Goal: Book appointment/travel/reservation

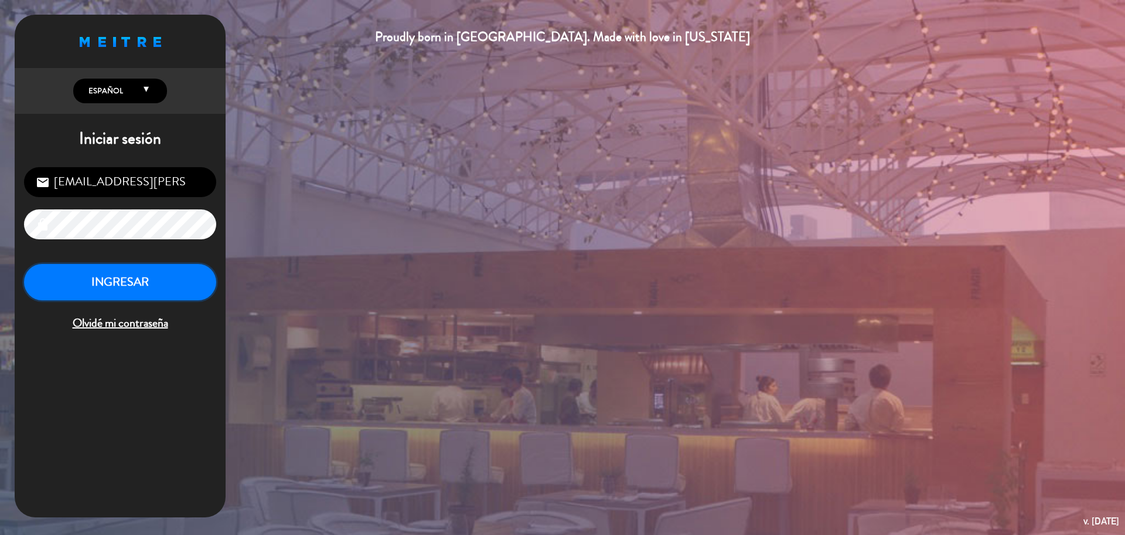
click at [161, 266] on button "INGRESAR" at bounding box center [120, 282] width 192 height 37
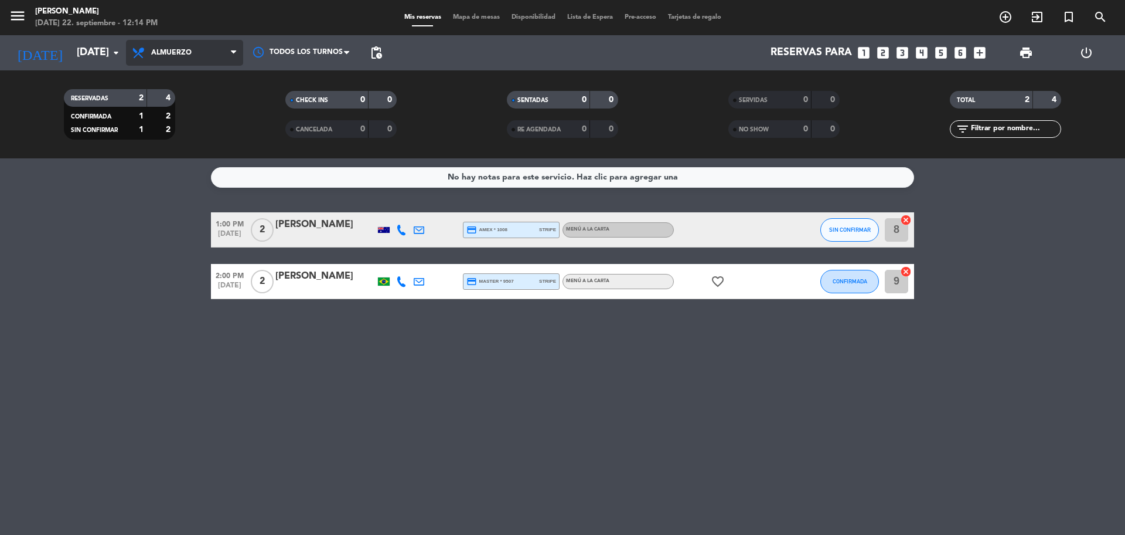
click at [188, 50] on span "Almuerzo" at bounding box center [171, 53] width 40 height 8
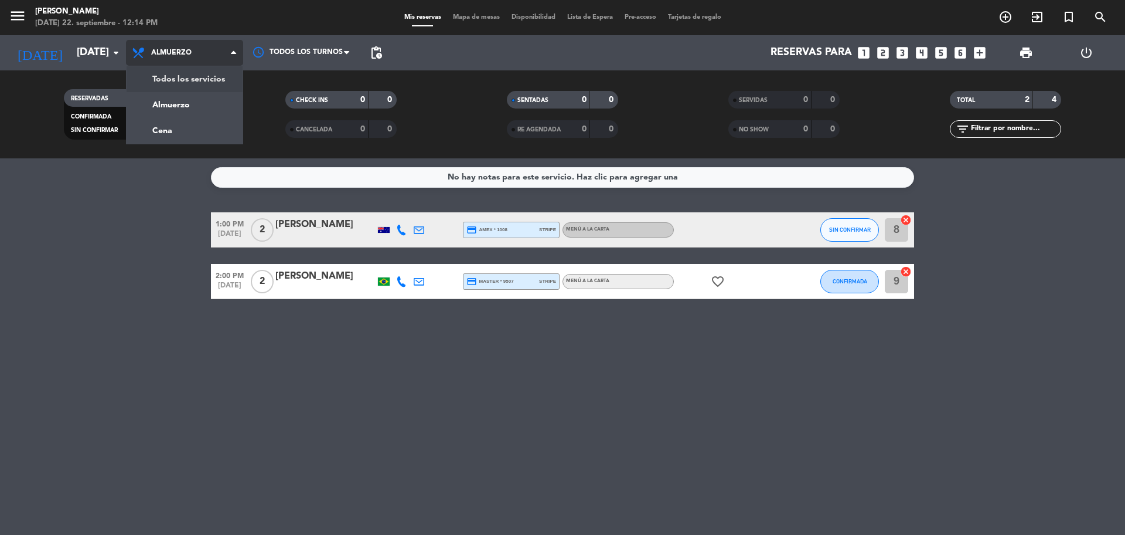
click at [218, 76] on div "menu [PERSON_NAME] [DATE] 22. septiembre - 12:14 PM Mis reservas Mapa de mesas …" at bounding box center [562, 79] width 1125 height 158
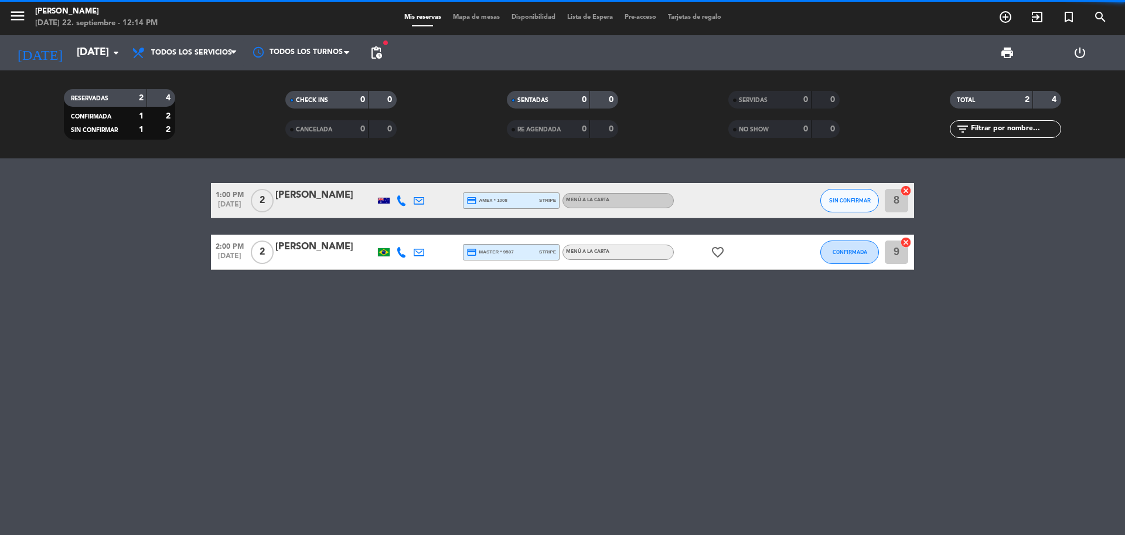
click at [226, 195] on span "1:00 PM" at bounding box center [230, 193] width 38 height 13
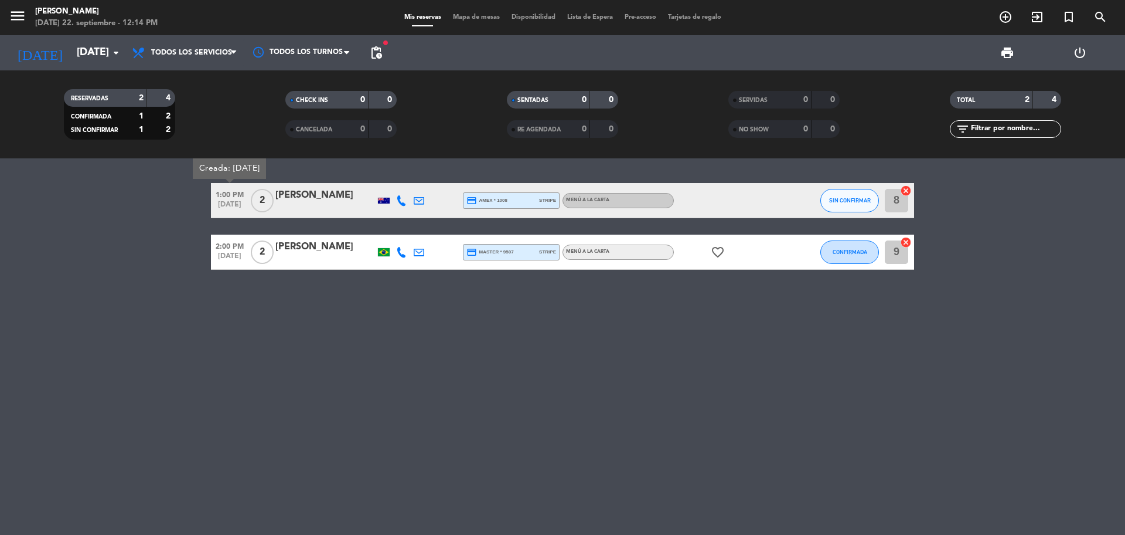
click at [241, 244] on span "2:00 PM" at bounding box center [230, 245] width 38 height 13
click at [715, 254] on icon "favorite_border" at bounding box center [718, 252] width 14 height 14
click at [663, 314] on div "1:00 PM [DATE] 2 [PERSON_NAME] credit_card amex * 1008 stripe MENÚ A LA CARTA S…" at bounding box center [562, 346] width 1125 height 376
click at [71, 55] on input "[DATE]" at bounding box center [139, 52] width 136 height 23
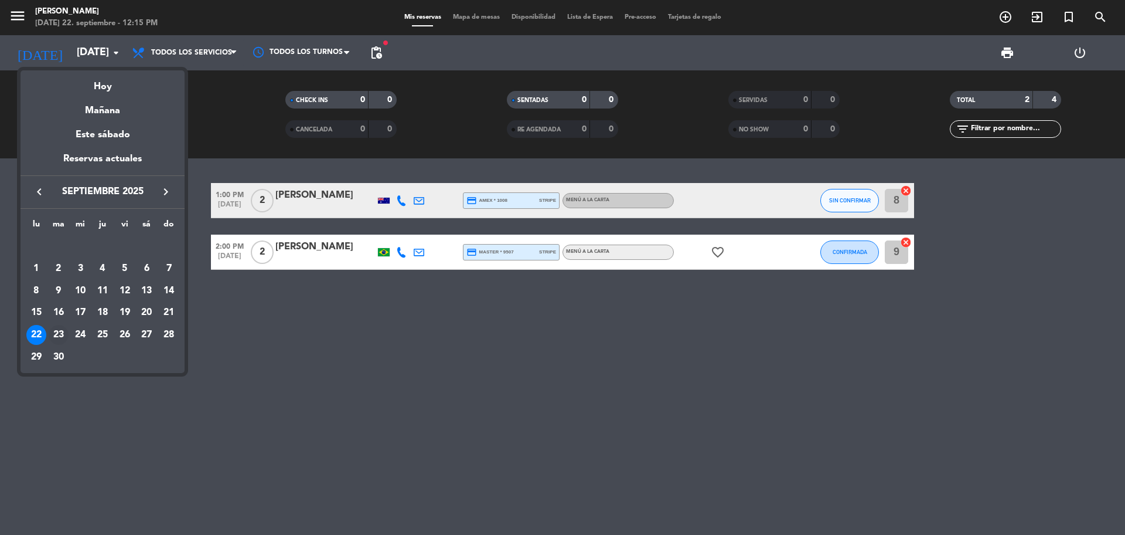
click at [63, 331] on div "23" at bounding box center [59, 335] width 20 height 20
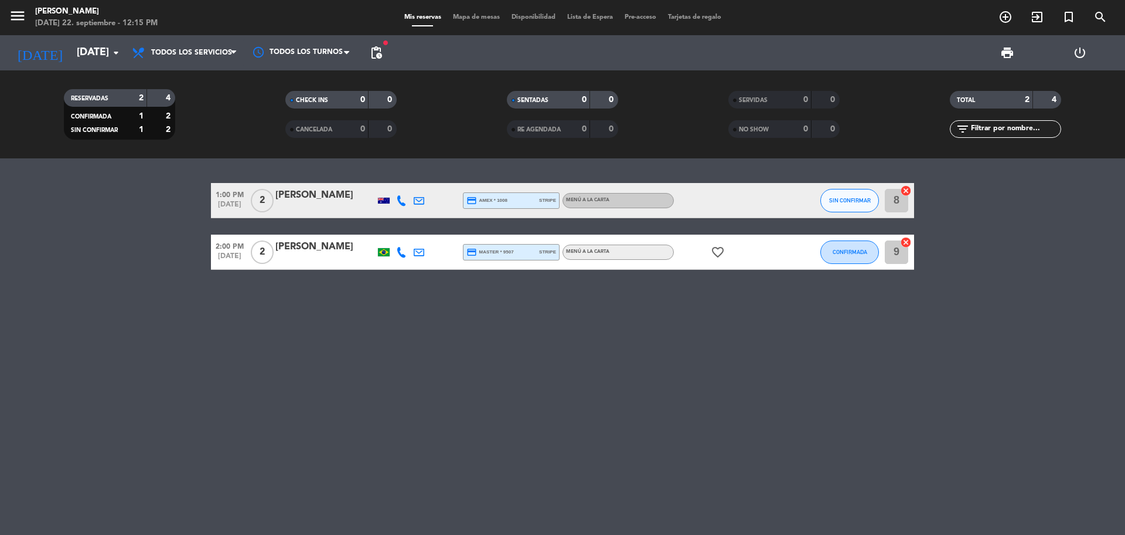
type input "[DATE]"
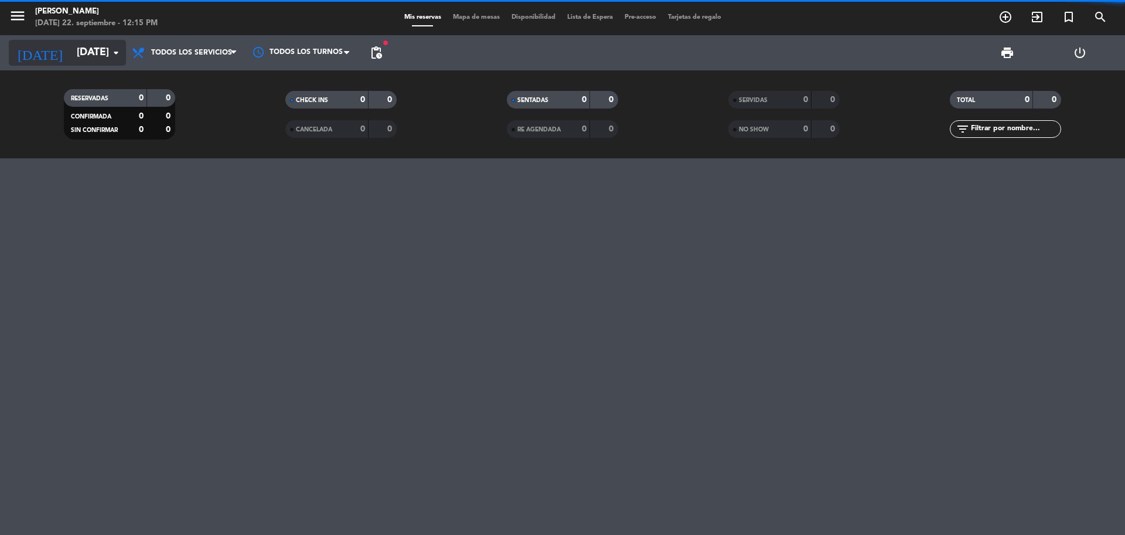
click at [94, 64] on input "[DATE]" at bounding box center [139, 52] width 136 height 23
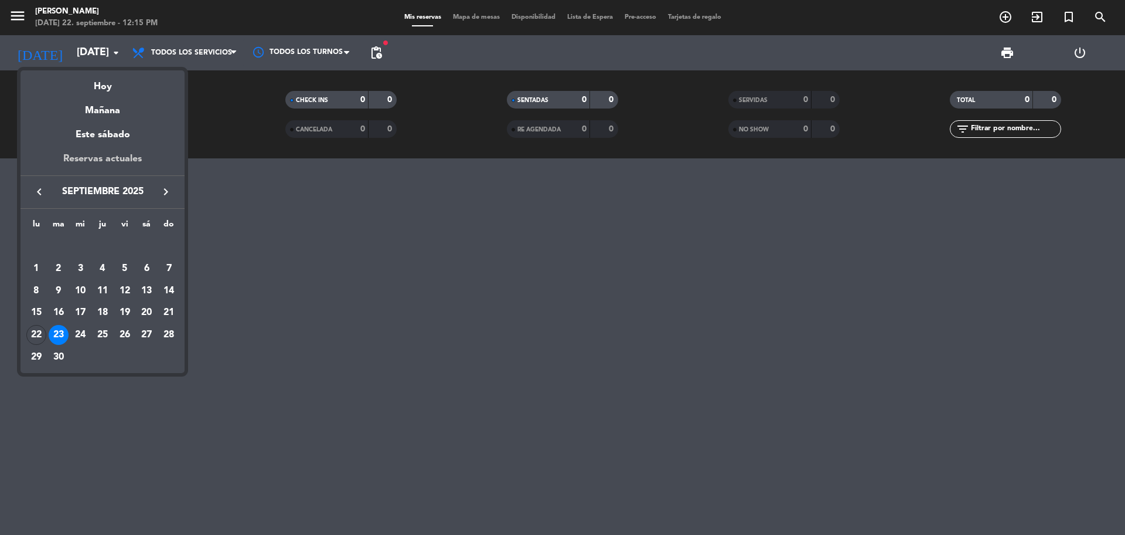
click at [132, 164] on div "Reservas actuales" at bounding box center [103, 163] width 164 height 24
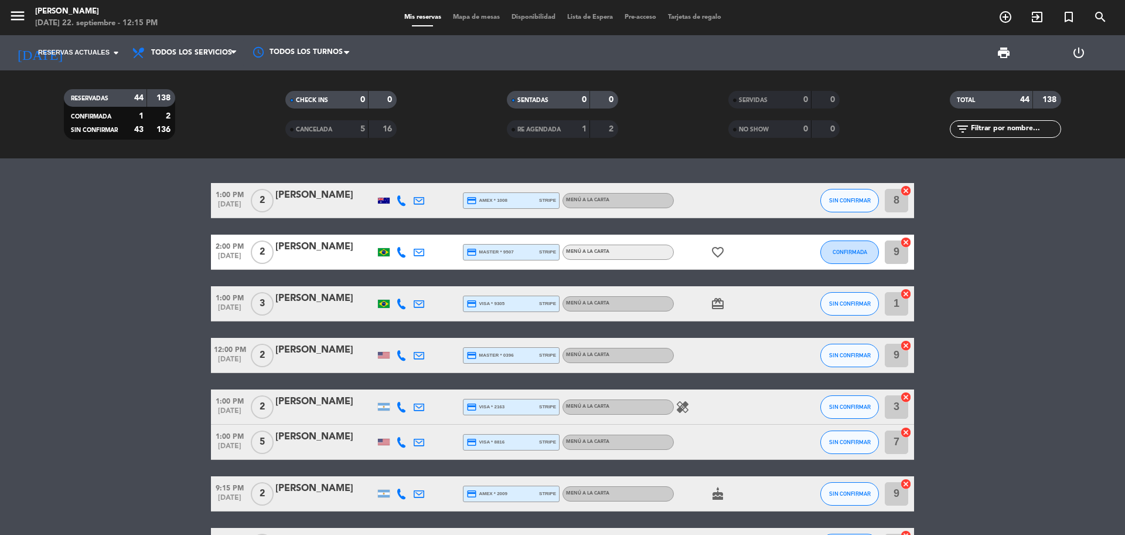
click at [717, 307] on icon "card_giftcard" at bounding box center [718, 304] width 14 height 14
click at [686, 409] on icon "healing" at bounding box center [683, 407] width 14 height 14
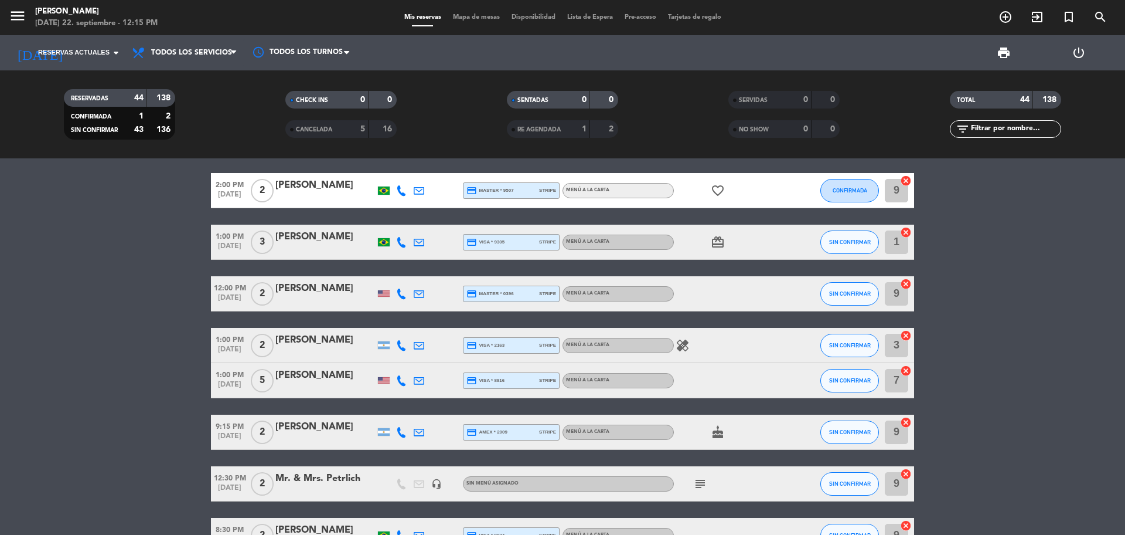
scroll to position [147, 0]
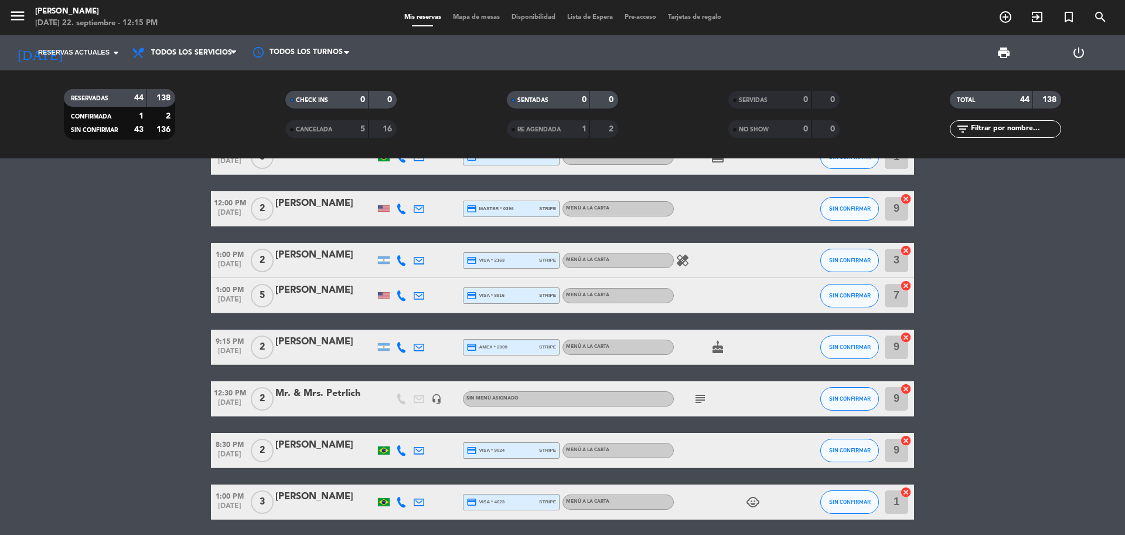
click at [702, 400] on icon "subject" at bounding box center [700, 399] width 14 height 14
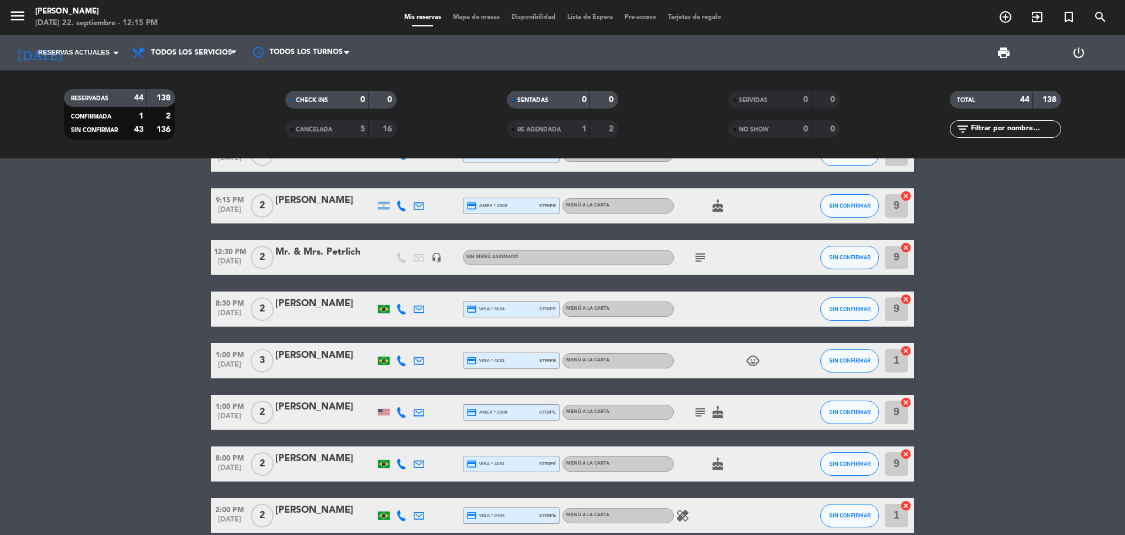
scroll to position [293, 0]
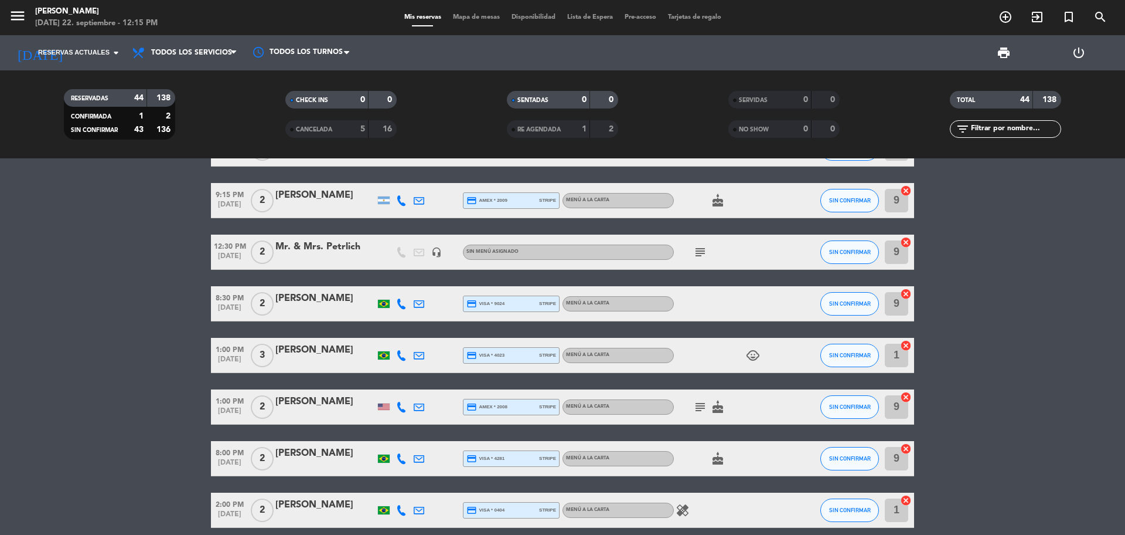
click at [703, 405] on icon "subject" at bounding box center [700, 407] width 14 height 14
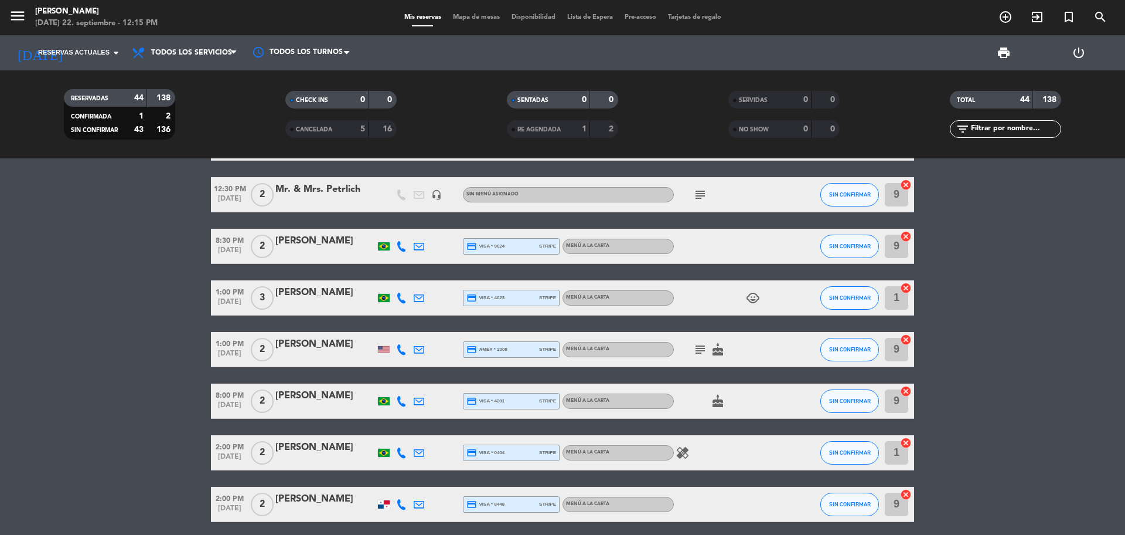
scroll to position [366, 0]
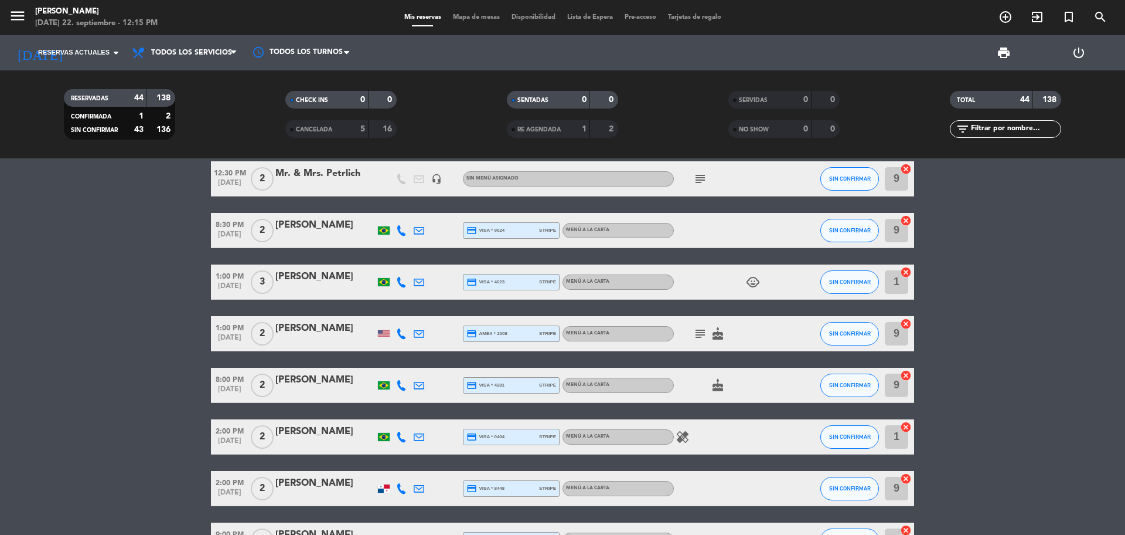
click at [678, 435] on icon "healing" at bounding box center [683, 437] width 14 height 14
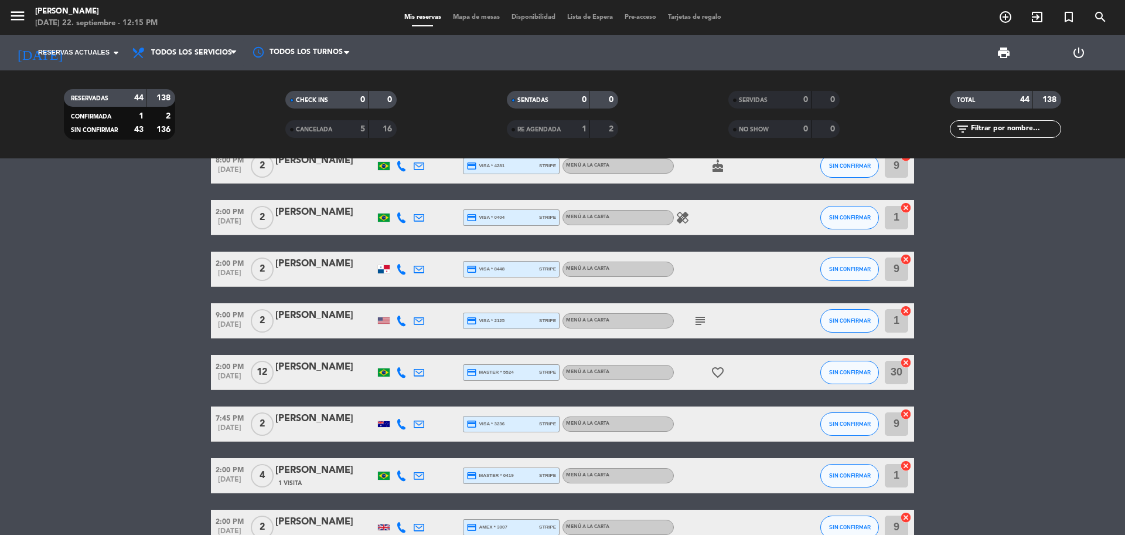
scroll to position [586, 0]
click at [695, 321] on icon "subject" at bounding box center [700, 320] width 14 height 14
drag, startPoint x: 1049, startPoint y: 326, endPoint x: 1042, endPoint y: 331, distance: 8.1
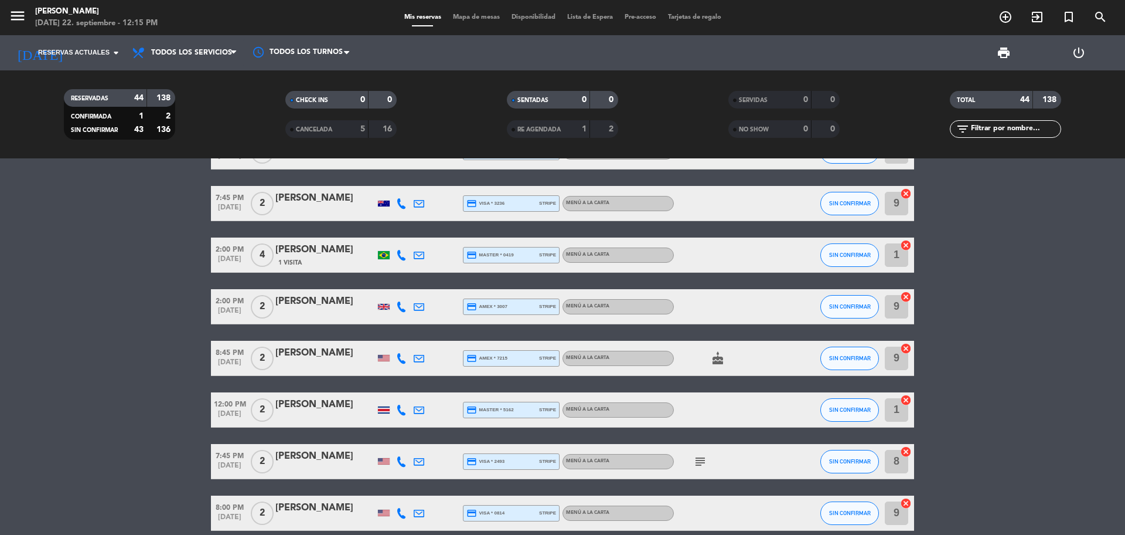
click at [701, 459] on icon "subject" at bounding box center [700, 461] width 14 height 14
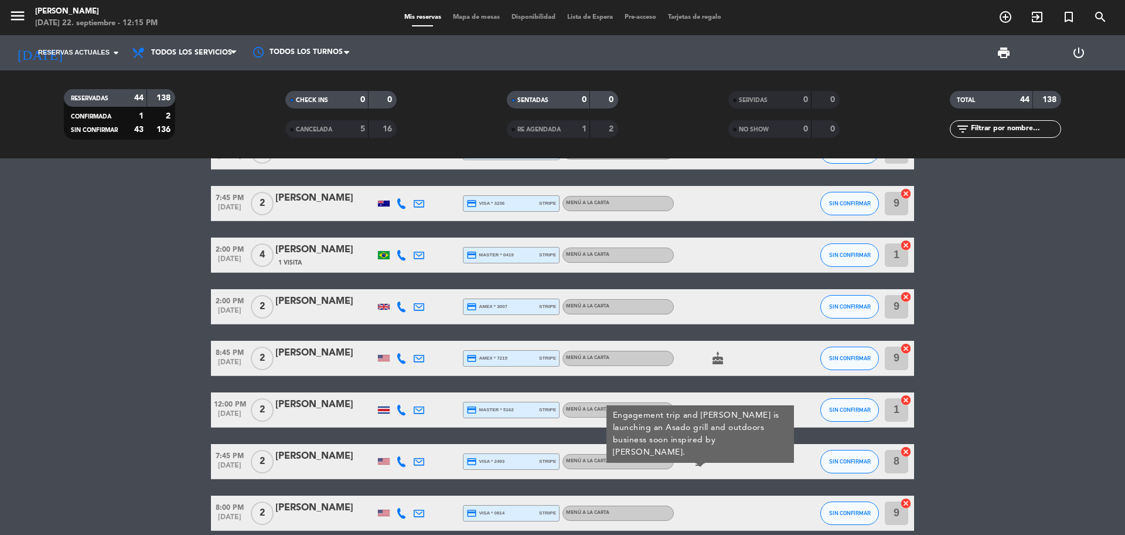
click at [1084, 402] on bookings-row "1:00 PM [DATE] 2 [PERSON_NAME] credit_card amex * 1008 stripe MENÚ A LA CARTA S…" at bounding box center [562, 495] width 1125 height 2237
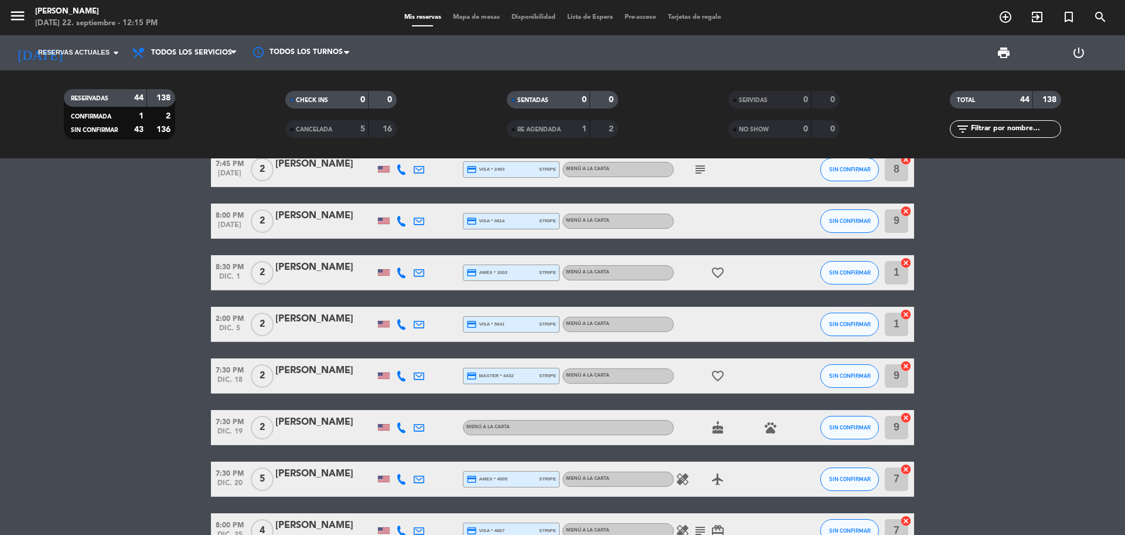
scroll to position [1099, 0]
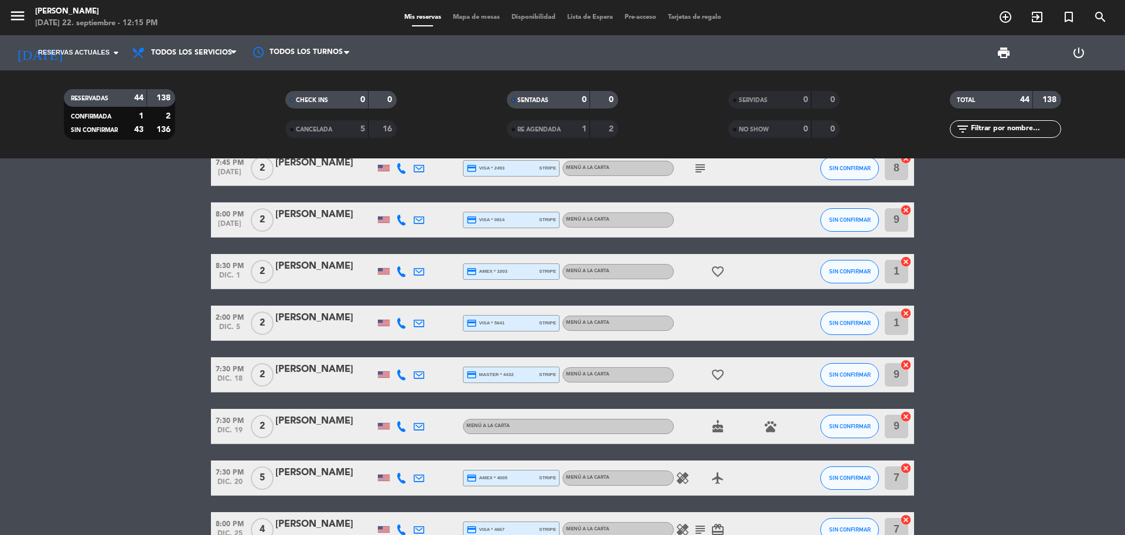
click at [688, 477] on icon "healing" at bounding box center [683, 478] width 14 height 14
click at [1014, 455] on bookings-row "1:00 PM [DATE] 2 [PERSON_NAME] credit_card amex * 1008 stripe MENÚ A LA CARTA S…" at bounding box center [562, 202] width 1125 height 2237
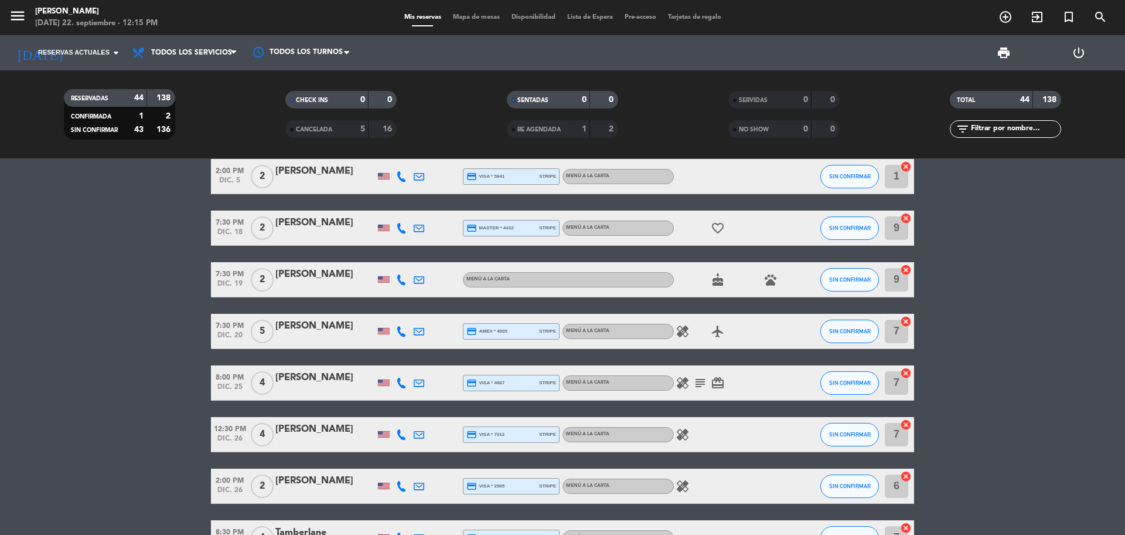
click at [700, 379] on icon "subject" at bounding box center [700, 383] width 14 height 14
click at [680, 380] on icon "healing" at bounding box center [683, 383] width 14 height 14
click at [719, 383] on icon "card_giftcard" at bounding box center [718, 383] width 14 height 14
click at [681, 432] on icon "healing" at bounding box center [683, 434] width 14 height 14
click at [685, 485] on icon "healing" at bounding box center [683, 486] width 14 height 14
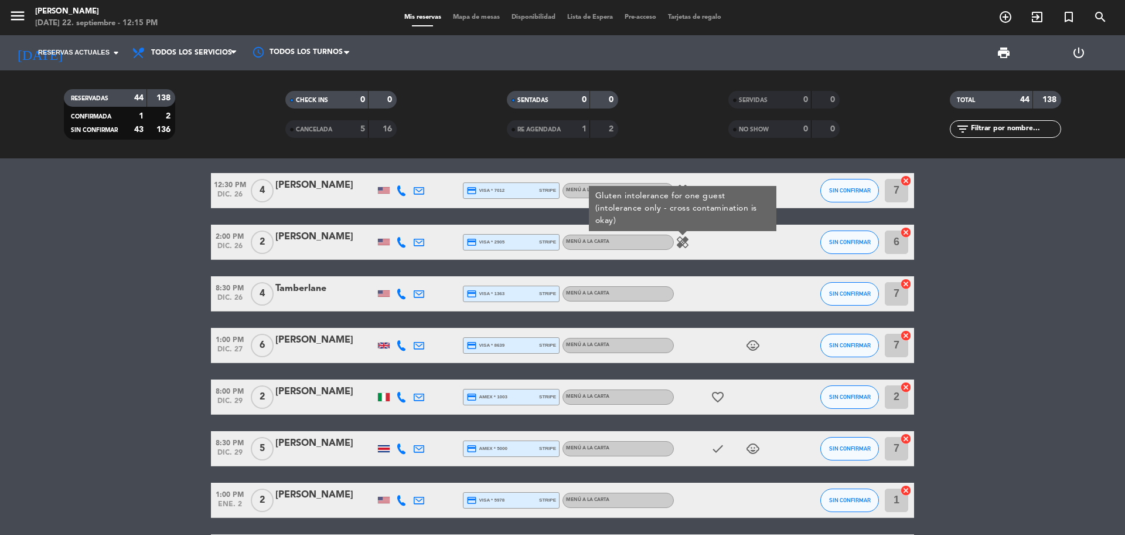
scroll to position [1612, 0]
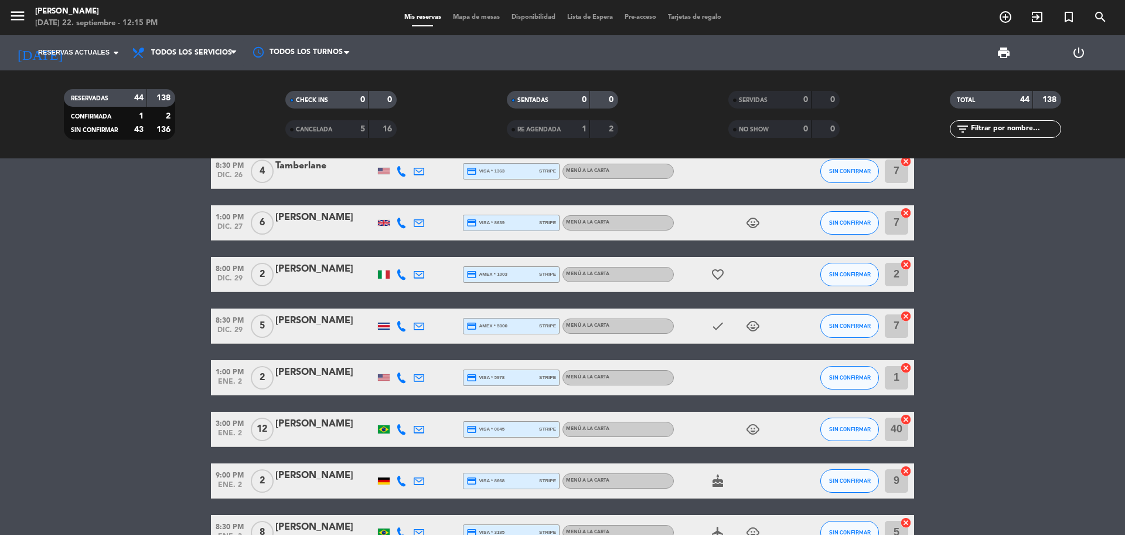
click at [753, 227] on icon "child_care" at bounding box center [753, 223] width 14 height 14
click at [751, 326] on icon "child_care" at bounding box center [753, 326] width 14 height 14
click at [750, 425] on icon "child_care" at bounding box center [753, 429] width 14 height 14
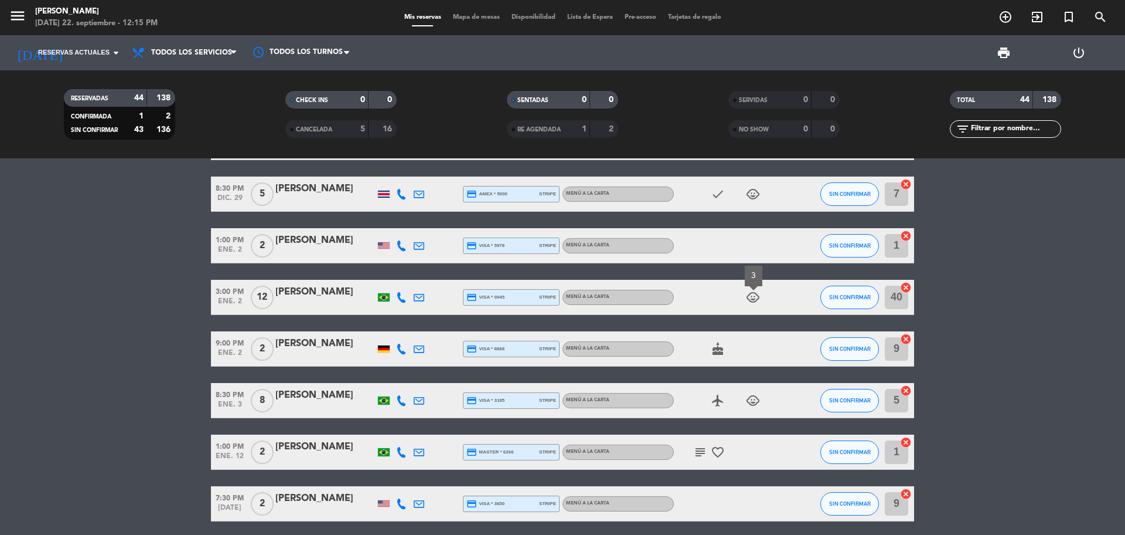
scroll to position [1758, 0]
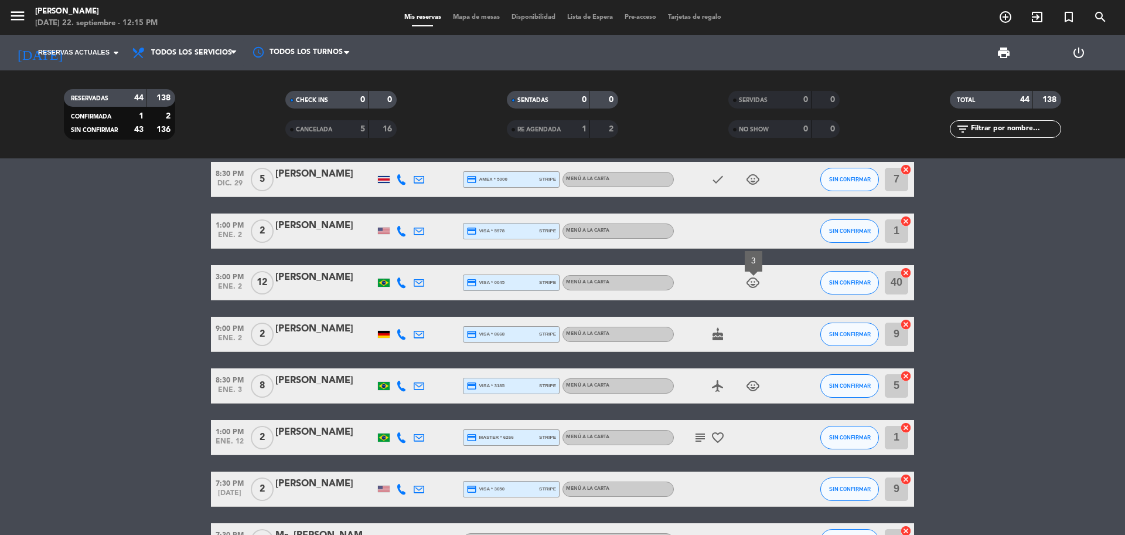
click at [704, 432] on icon "subject" at bounding box center [700, 437] width 14 height 14
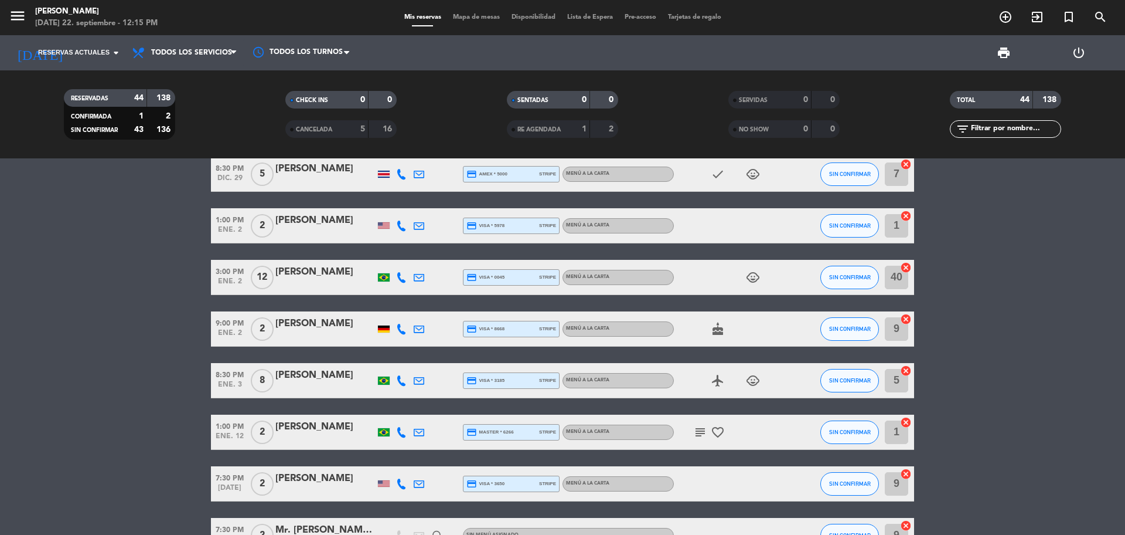
scroll to position [1650, 0]
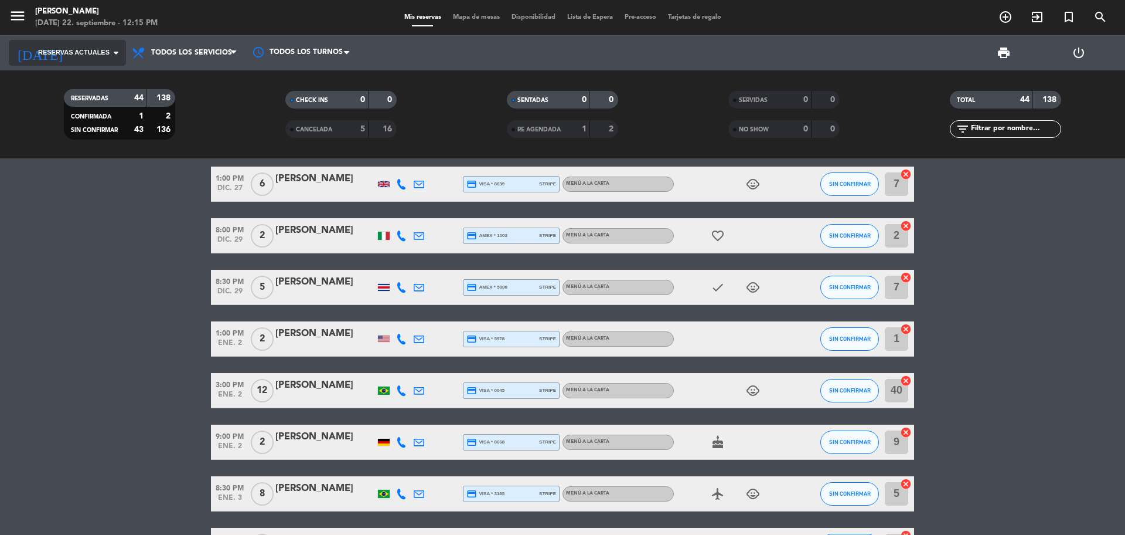
click at [77, 45] on input at bounding box center [139, 52] width 136 height 23
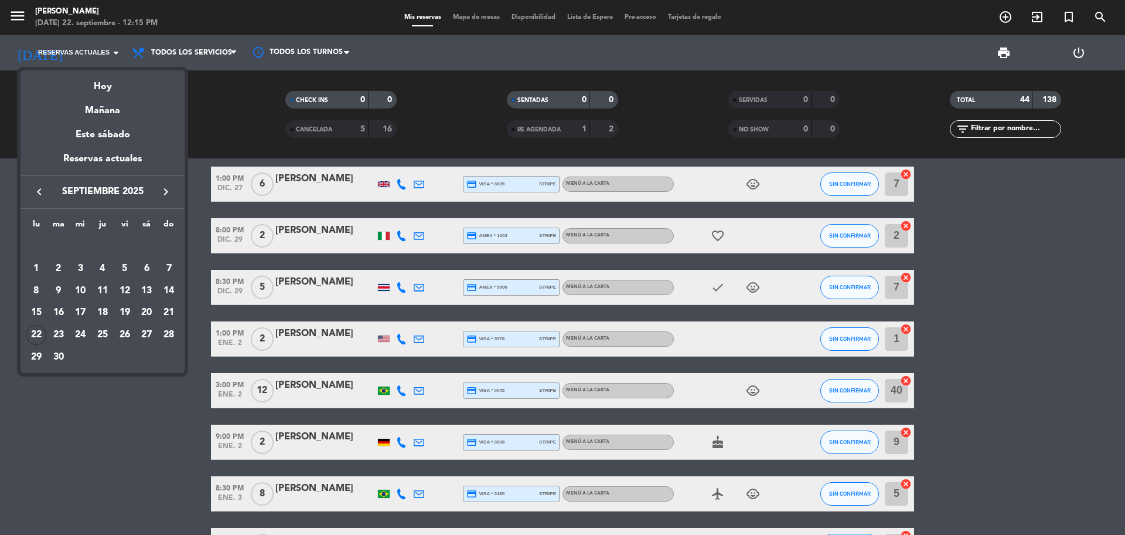
click at [114, 47] on div at bounding box center [562, 267] width 1125 height 535
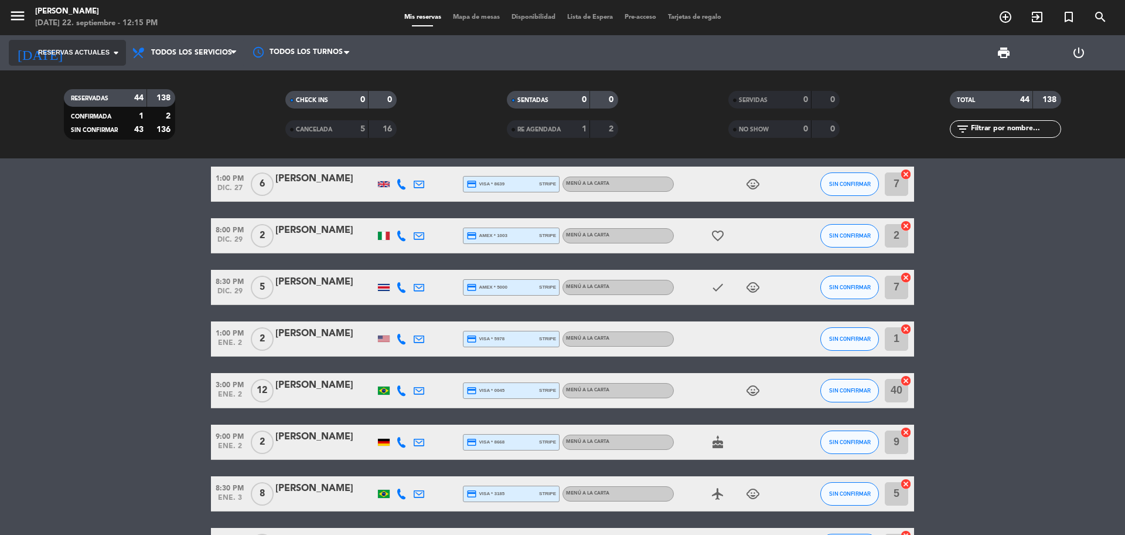
click at [115, 52] on icon "arrow_drop_down" at bounding box center [116, 53] width 14 height 14
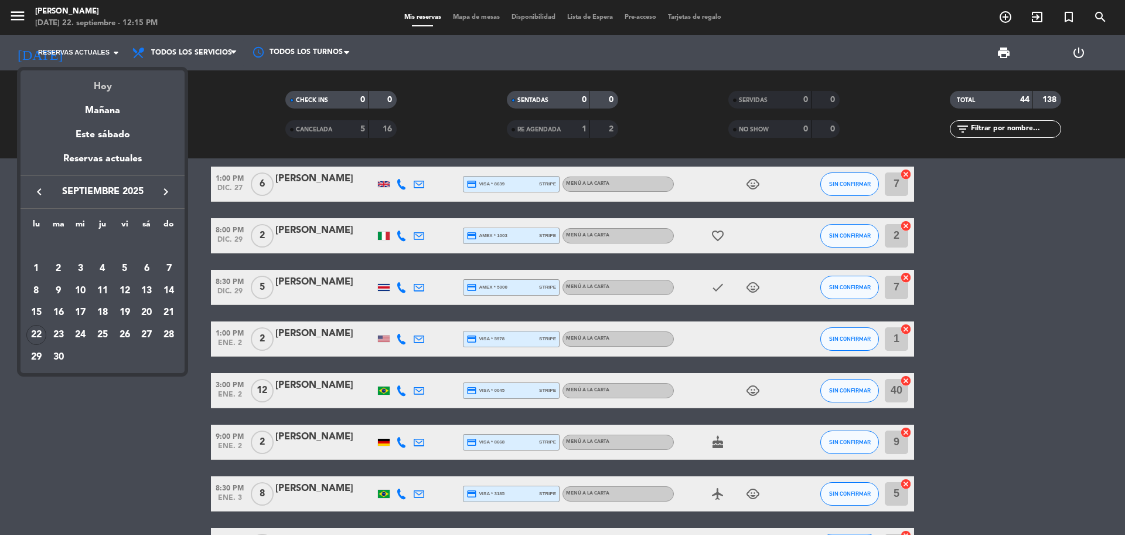
click at [116, 81] on div "Hoy" at bounding box center [103, 82] width 164 height 24
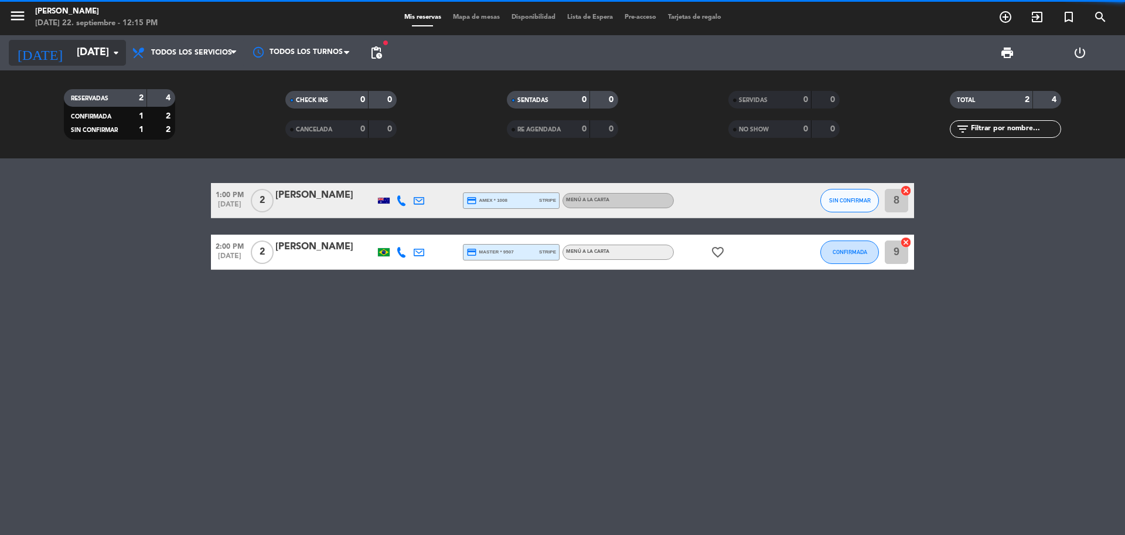
scroll to position [0, 0]
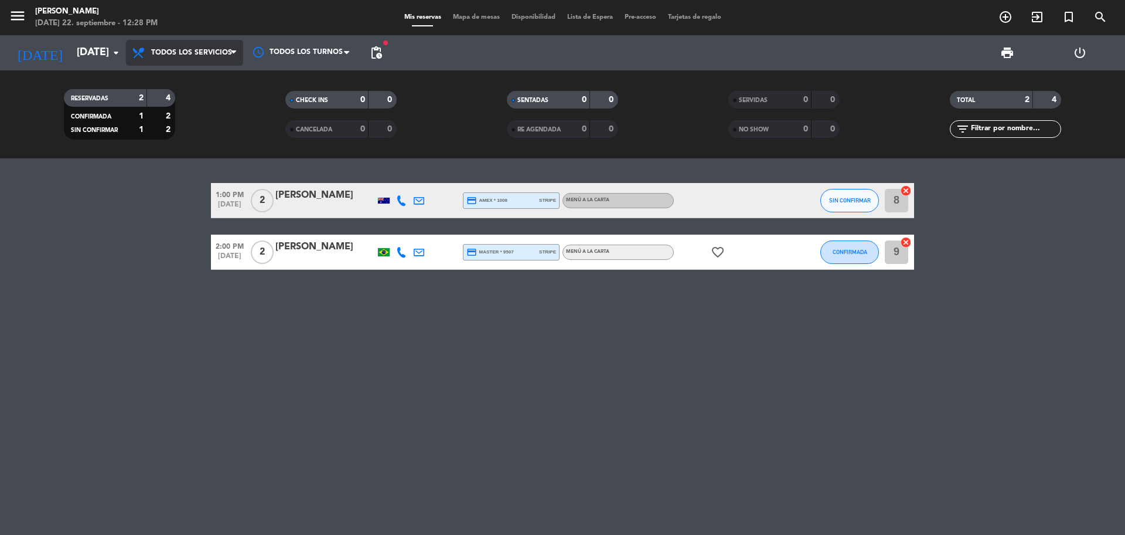
click at [183, 50] on span "Todos los servicios" at bounding box center [191, 53] width 81 height 8
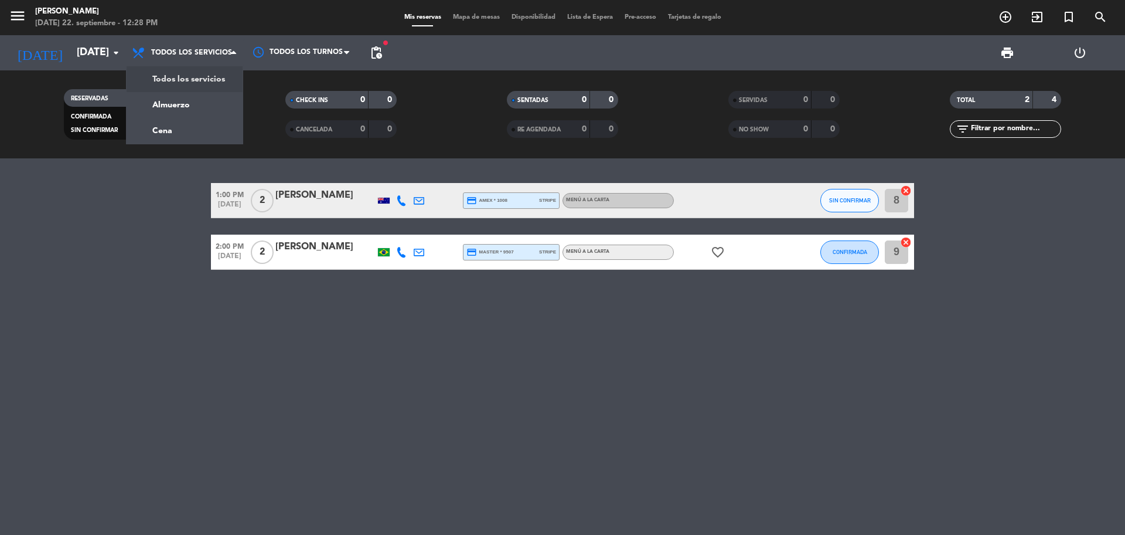
drag, startPoint x: 0, startPoint y: 300, endPoint x: 45, endPoint y: 155, distance: 151.5
click at [43, 220] on div "1:00 PM [DATE] 2 [PERSON_NAME] credit_card amex * 1008 stripe MENÚ A LA CARTA S…" at bounding box center [562, 346] width 1125 height 376
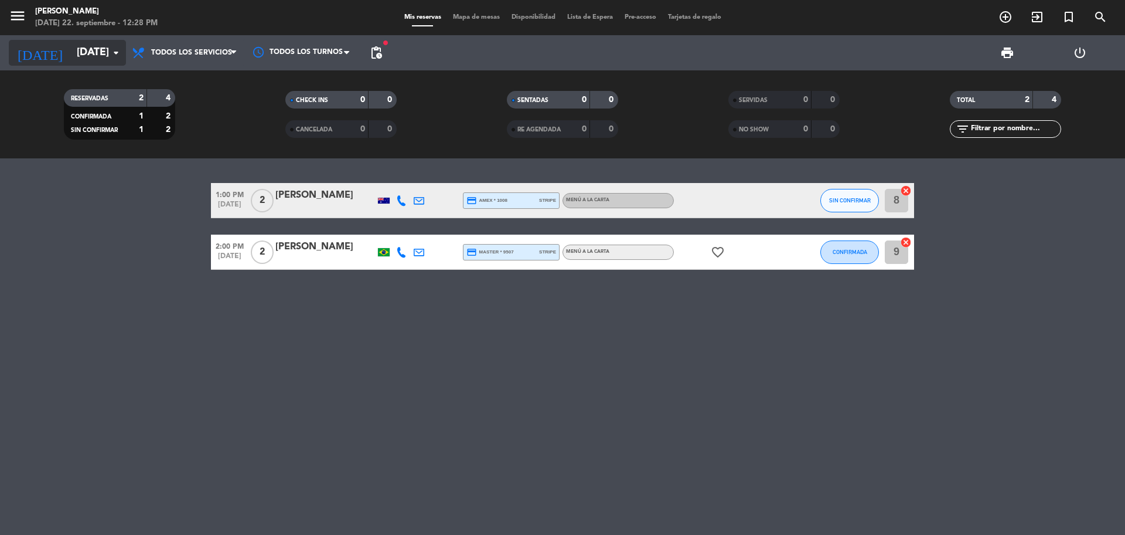
click at [71, 52] on input "[DATE]" at bounding box center [139, 52] width 136 height 23
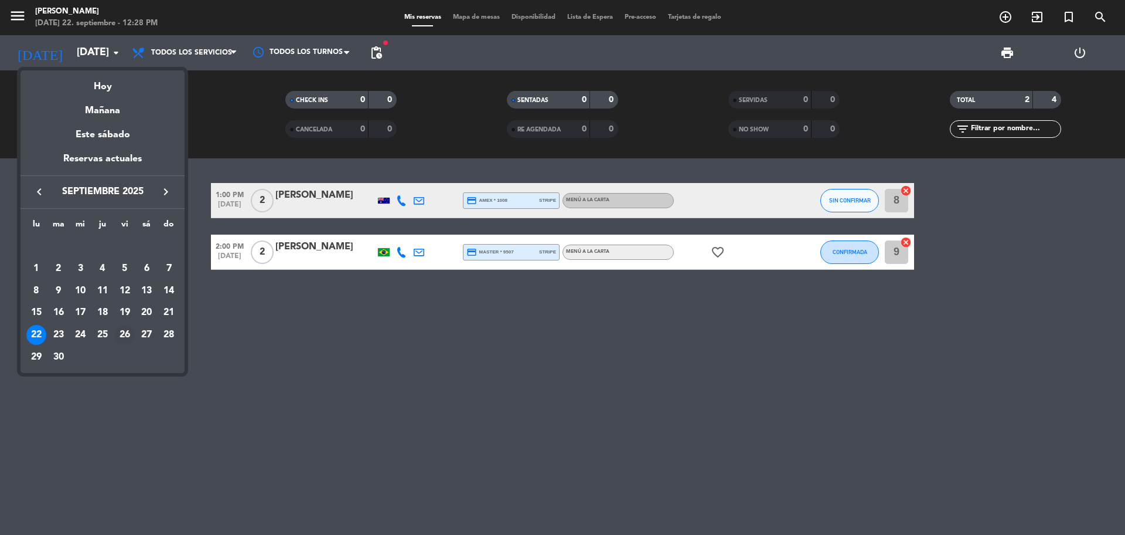
click at [124, 334] on div "26" at bounding box center [125, 335] width 20 height 20
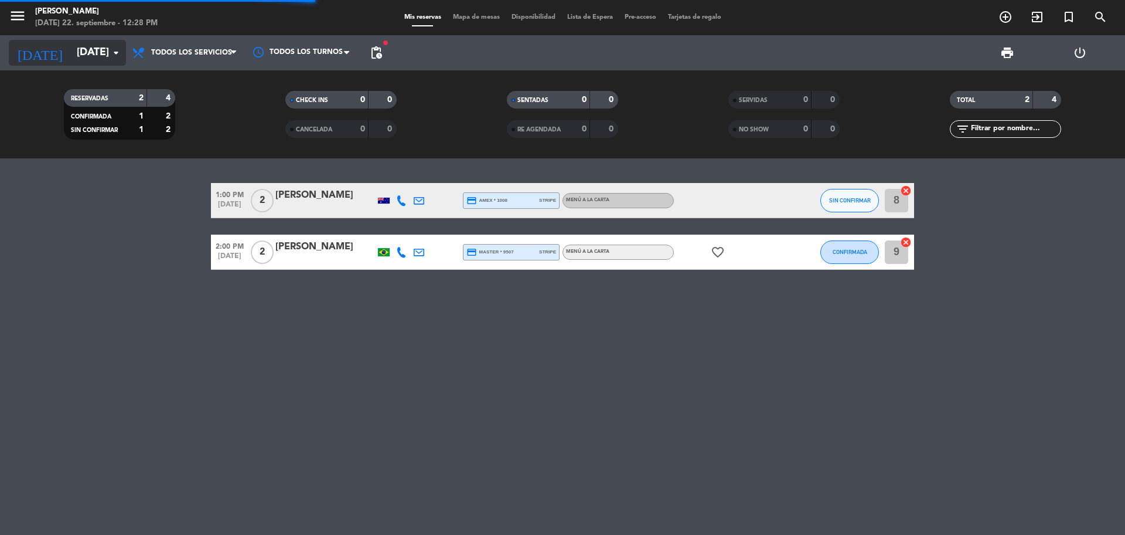
click at [110, 54] on icon "arrow_drop_down" at bounding box center [116, 53] width 14 height 14
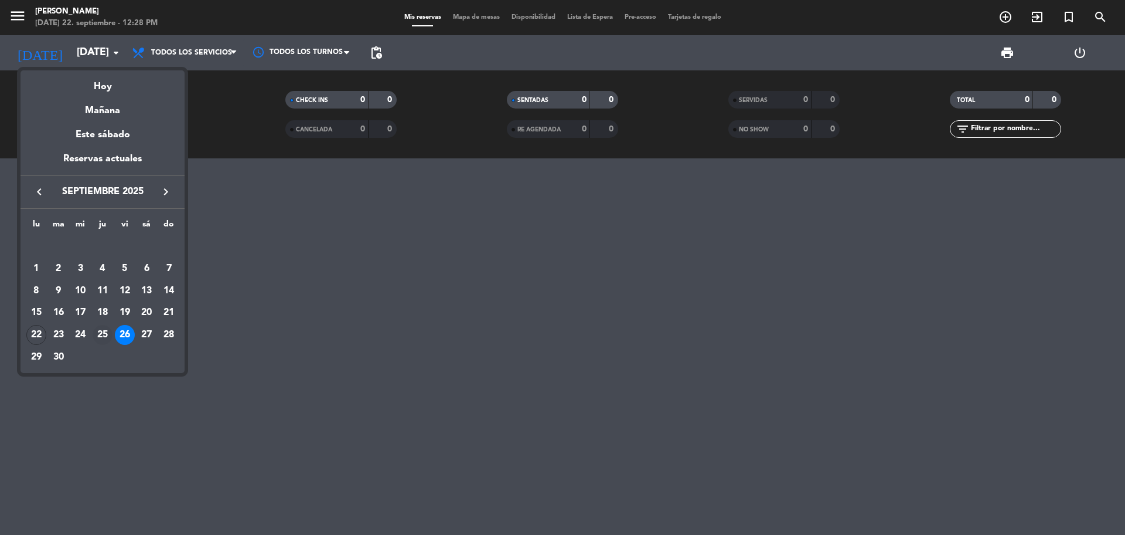
click at [107, 338] on div "25" at bounding box center [103, 335] width 20 height 20
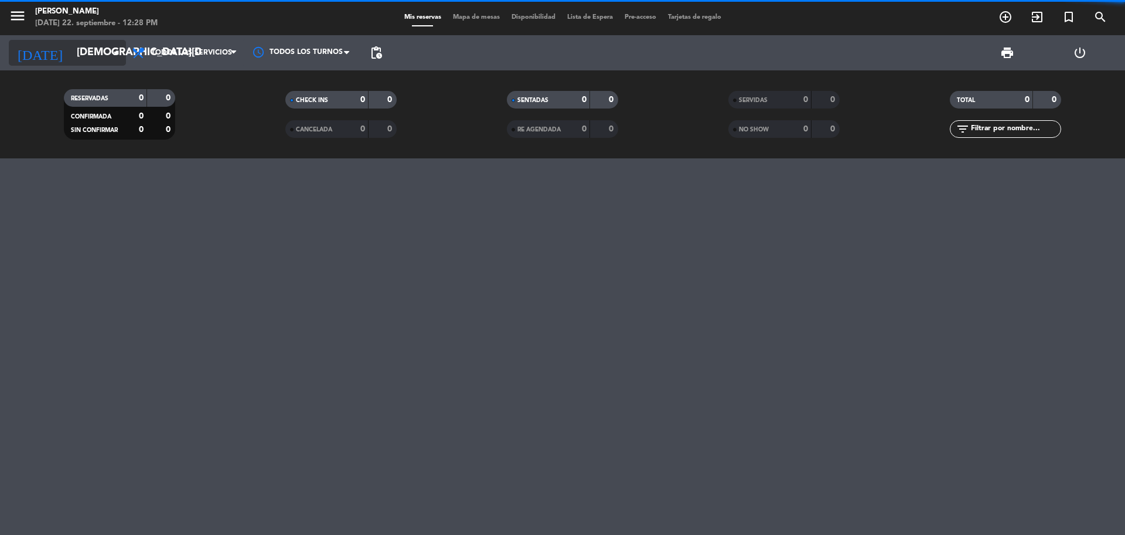
click at [93, 52] on input "[DEMOGRAPHIC_DATA][DATE]" at bounding box center [139, 52] width 136 height 23
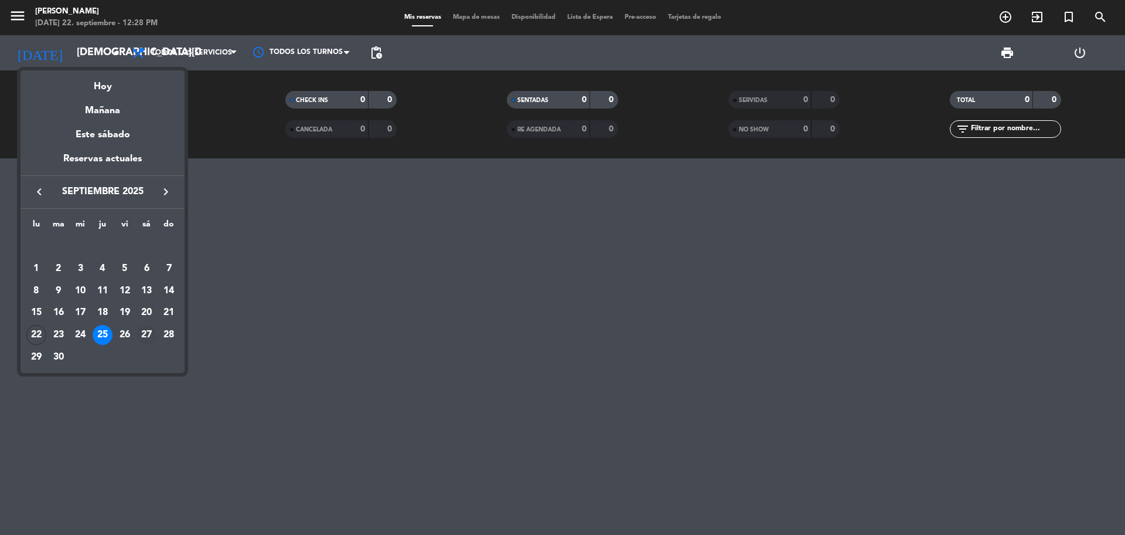
click at [145, 338] on div "27" at bounding box center [147, 335] width 20 height 20
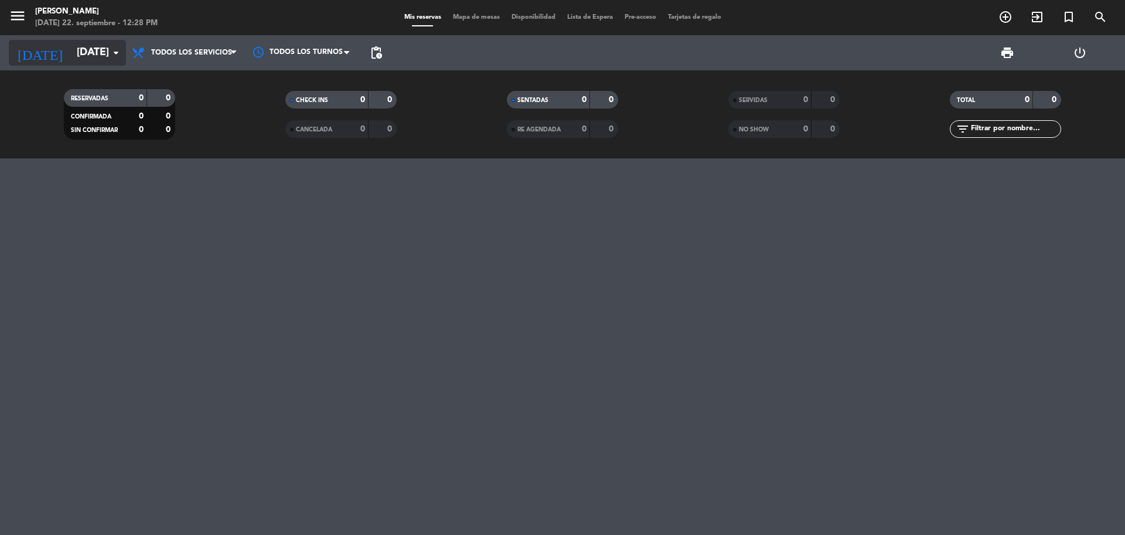
click at [75, 43] on input "[DATE]" at bounding box center [139, 52] width 136 height 23
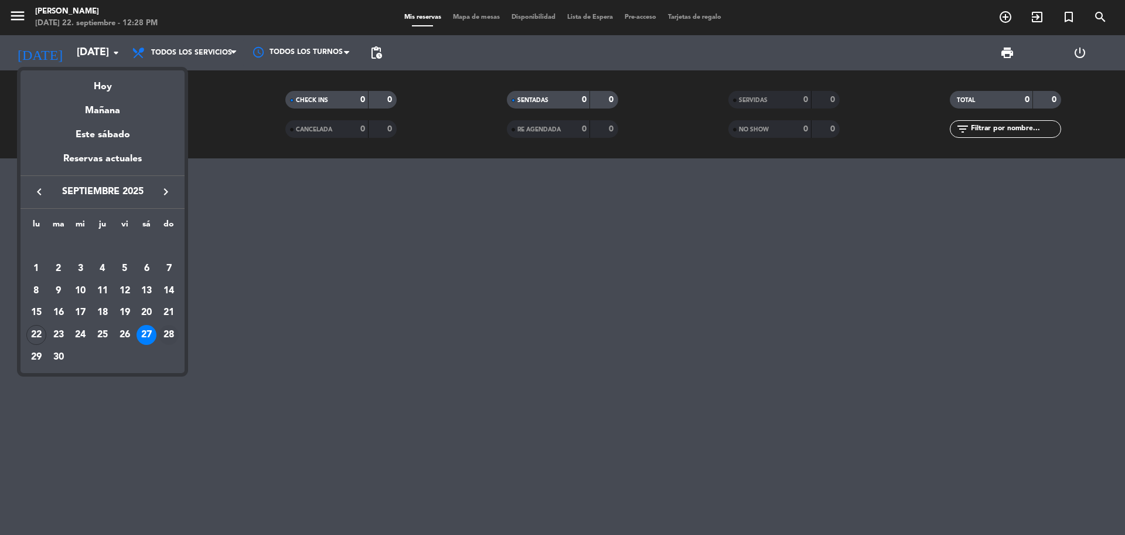
click at [170, 335] on div "28" at bounding box center [169, 335] width 20 height 20
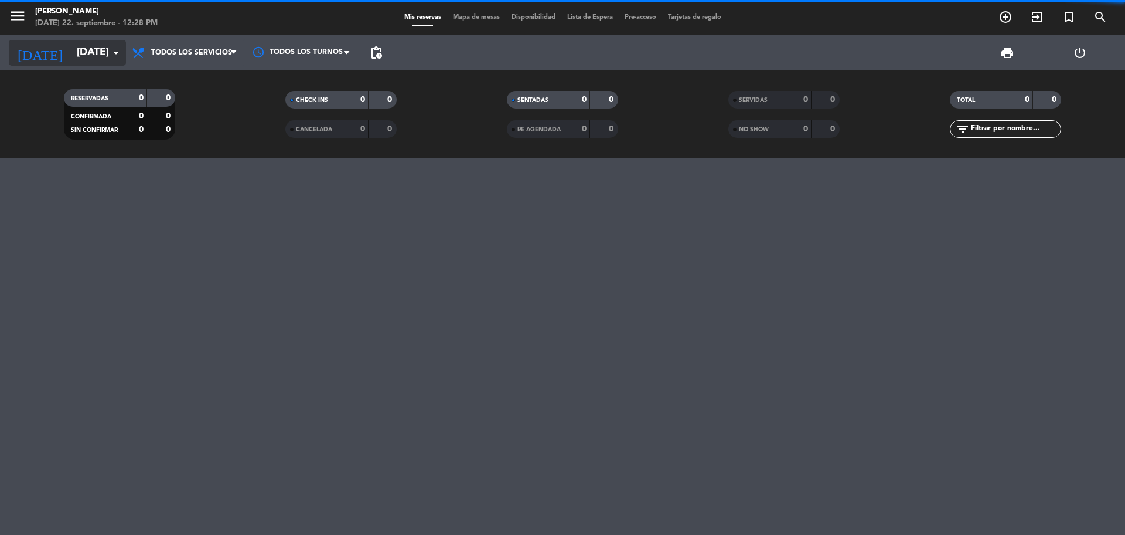
click at [71, 50] on input "[DATE]" at bounding box center [139, 52] width 136 height 23
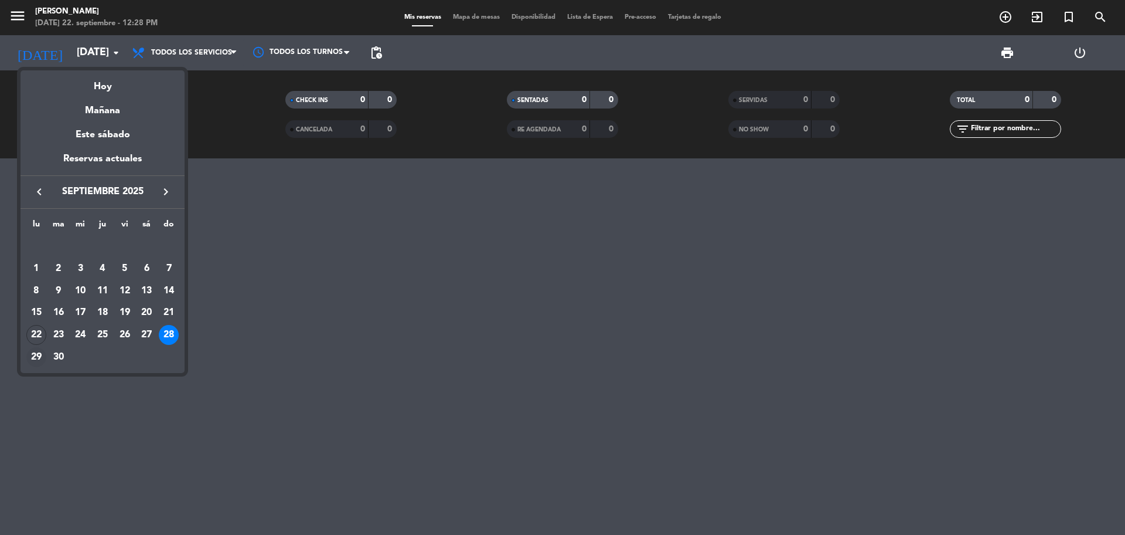
click at [31, 355] on div "29" at bounding box center [36, 357] width 20 height 20
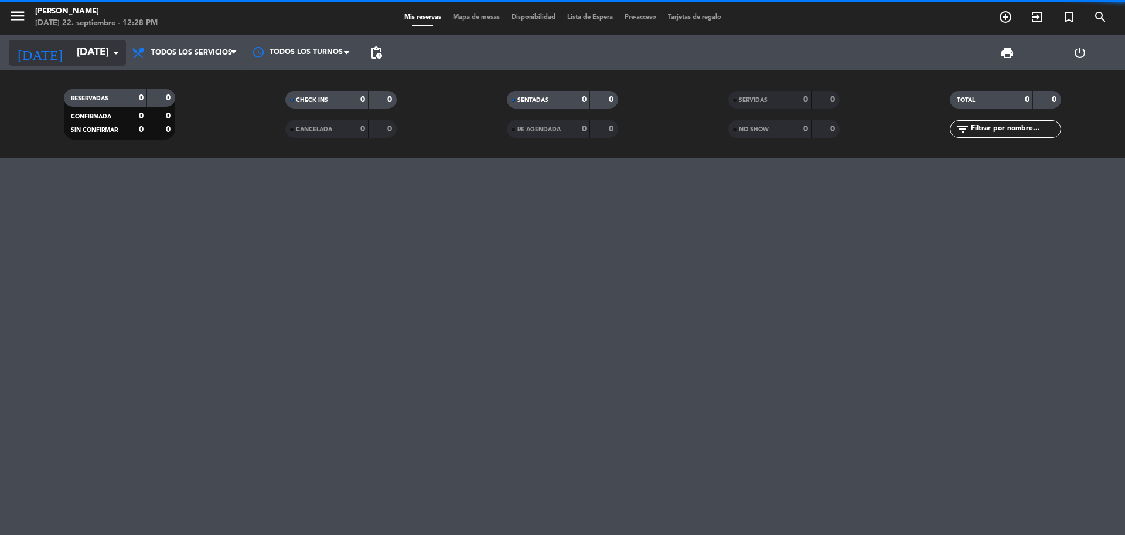
click at [94, 50] on input "[DATE]" at bounding box center [139, 52] width 136 height 23
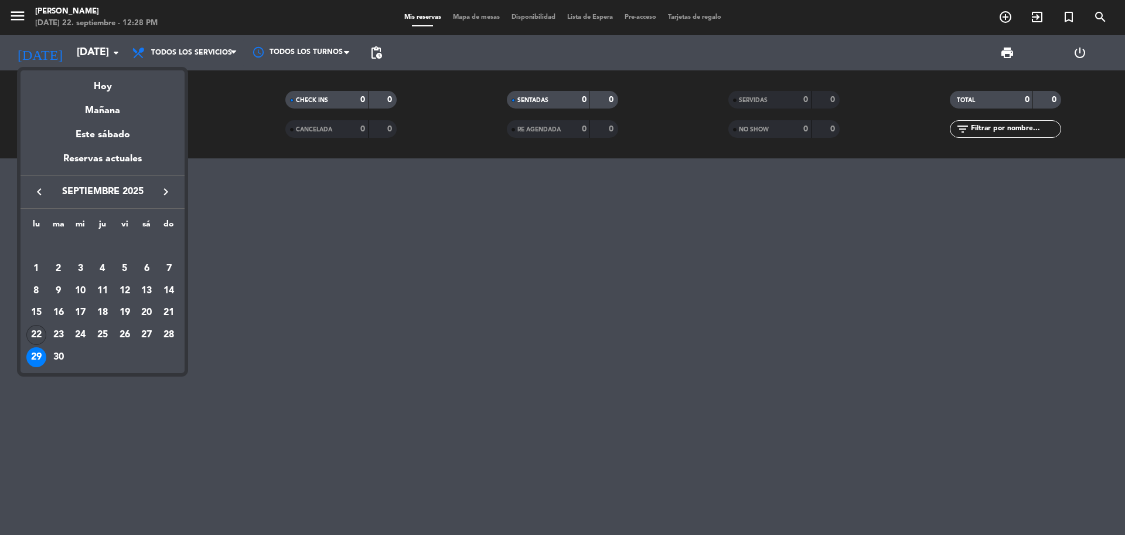
click at [32, 335] on div "22" at bounding box center [36, 335] width 20 height 20
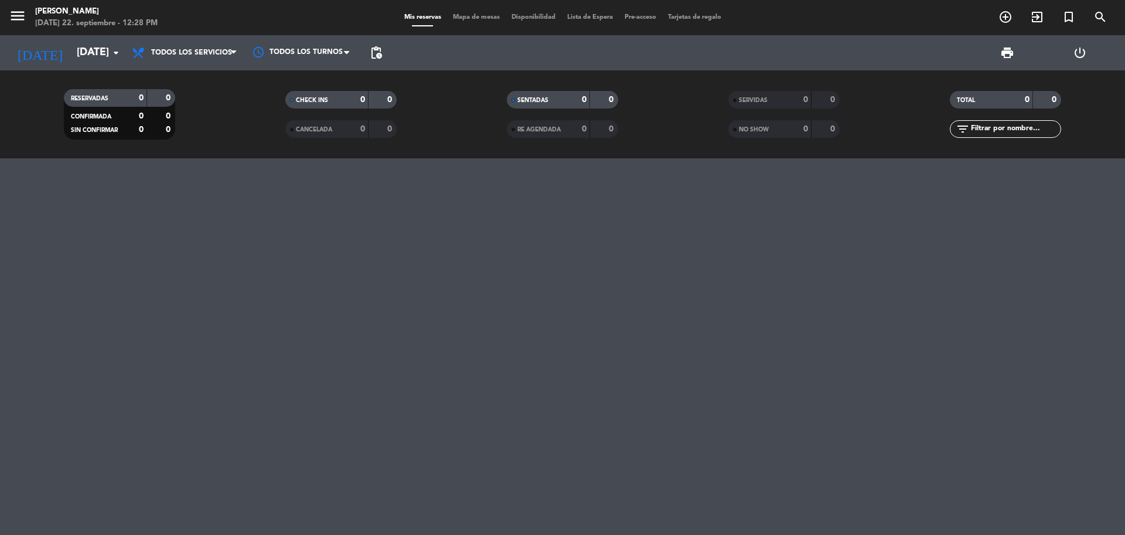
type input "[DATE]"
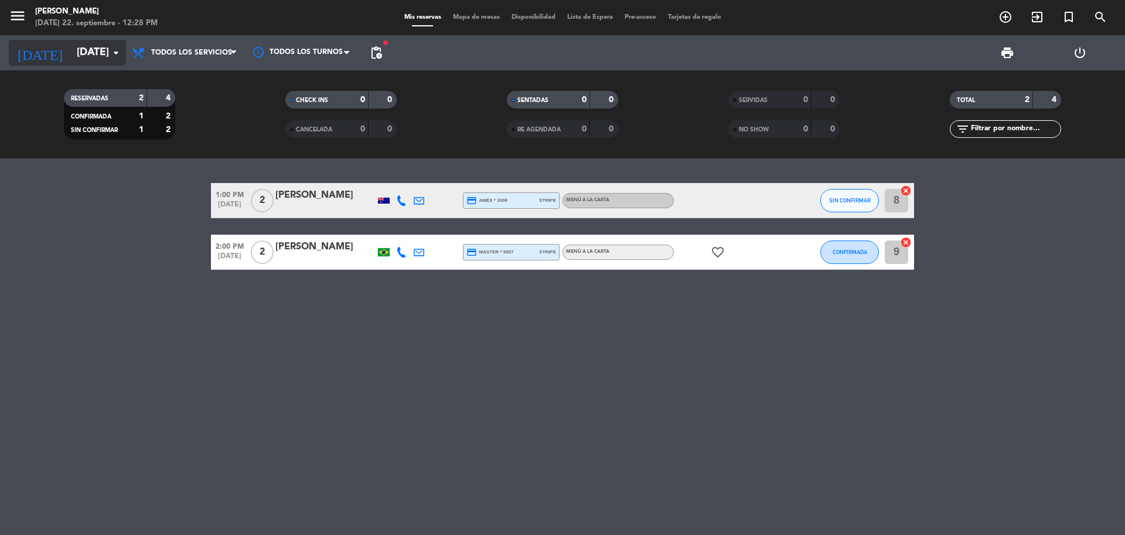
click at [71, 49] on input "[DATE]" at bounding box center [139, 52] width 136 height 23
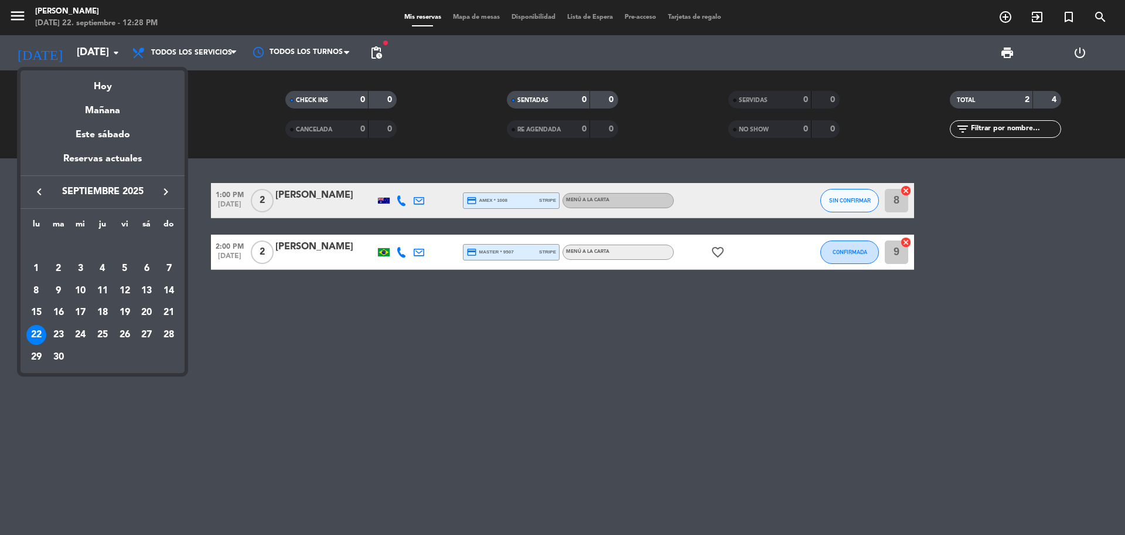
click at [329, 445] on div at bounding box center [562, 267] width 1125 height 535
